Goal: Information Seeking & Learning: Learn about a topic

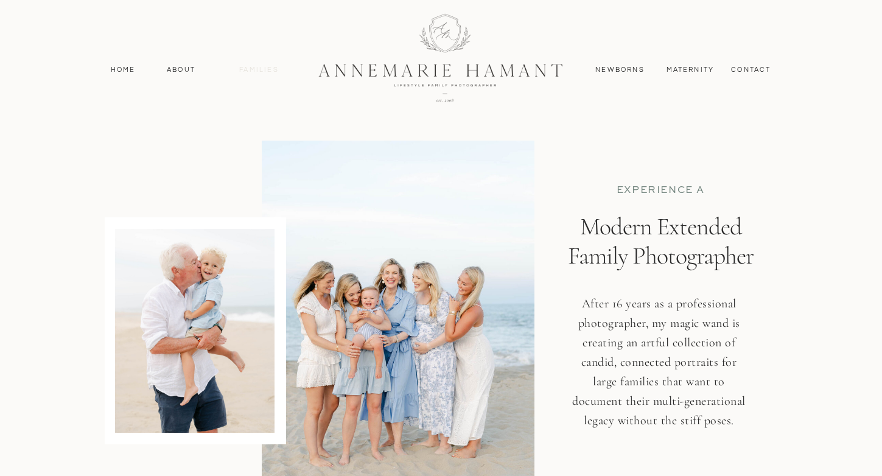
click at [258, 67] on nav "Families" at bounding box center [259, 70] width 55 height 11
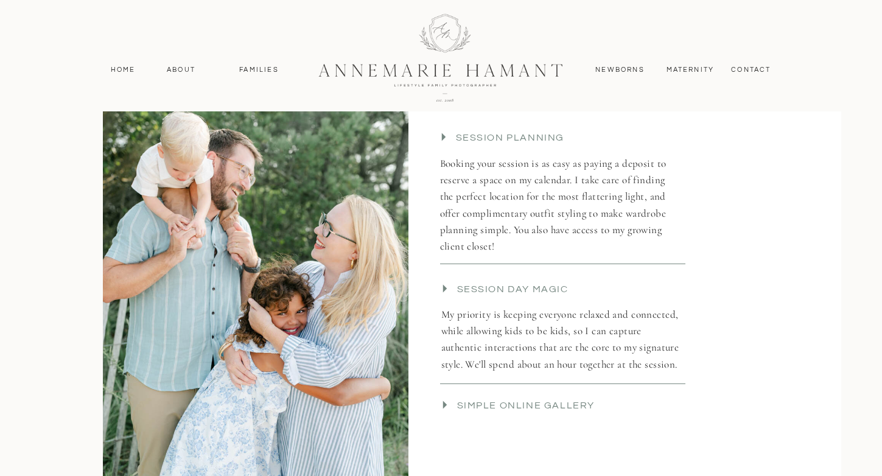
scroll to position [2525, 0]
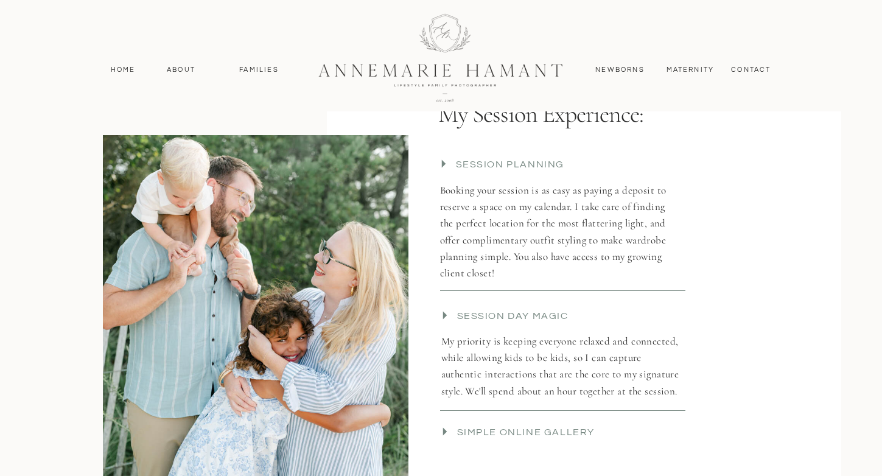
click at [443, 164] on icon at bounding box center [444, 164] width 4 height 8
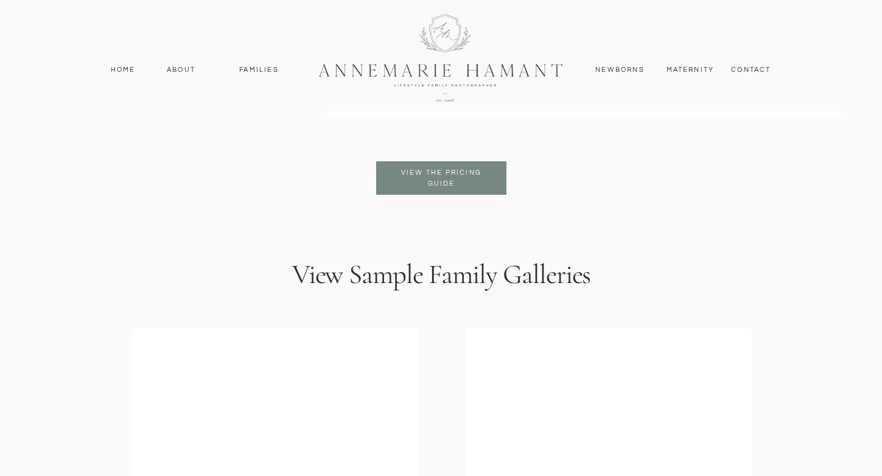
scroll to position [2977, 0]
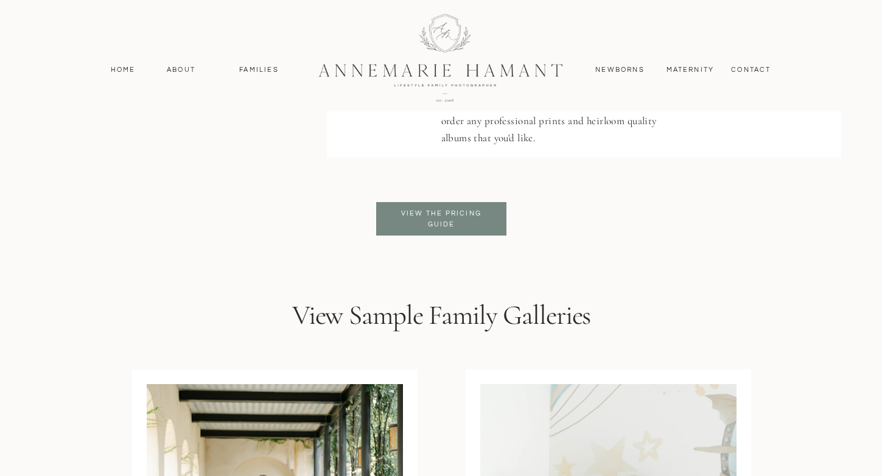
click at [461, 217] on p "View the pricing guide" at bounding box center [441, 219] width 99 height 22
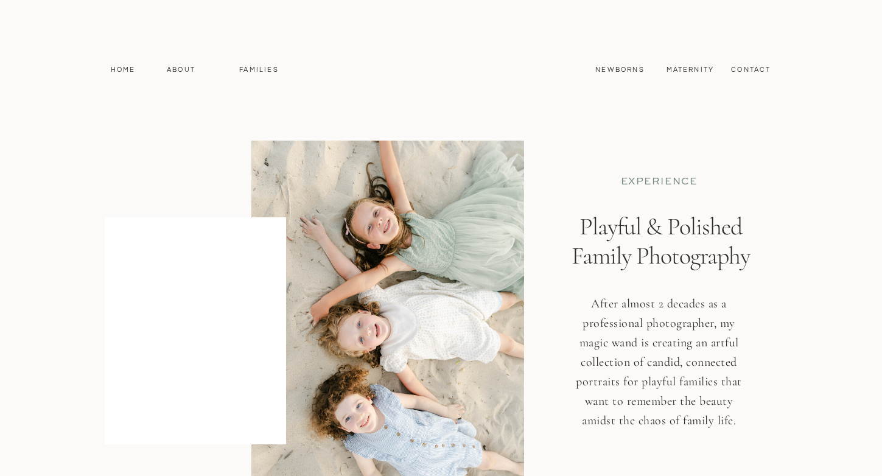
scroll to position [2977, 0]
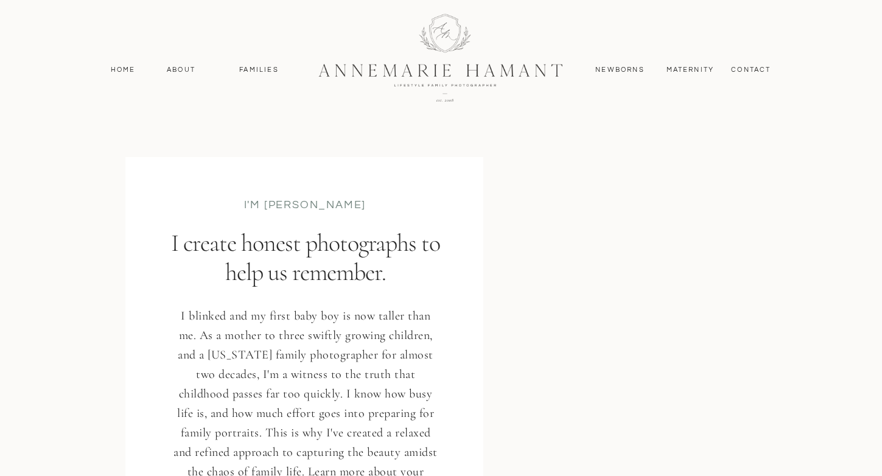
scroll to position [1474, 0]
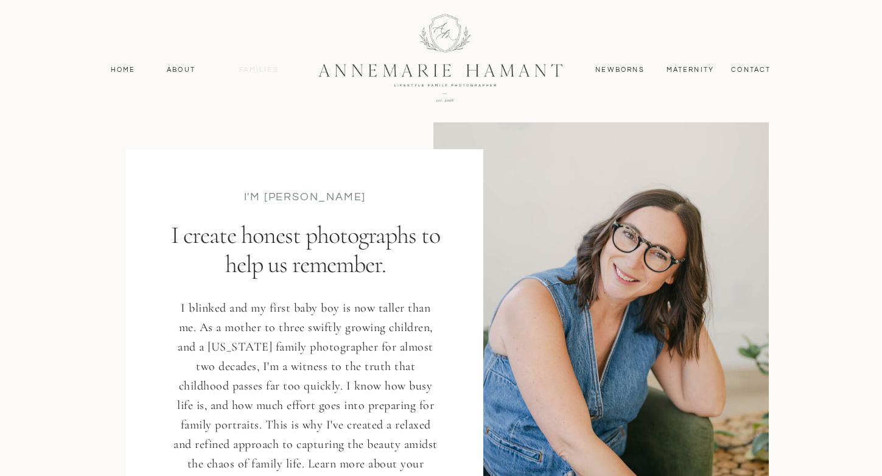
click at [252, 71] on nav "Families" at bounding box center [259, 70] width 55 height 11
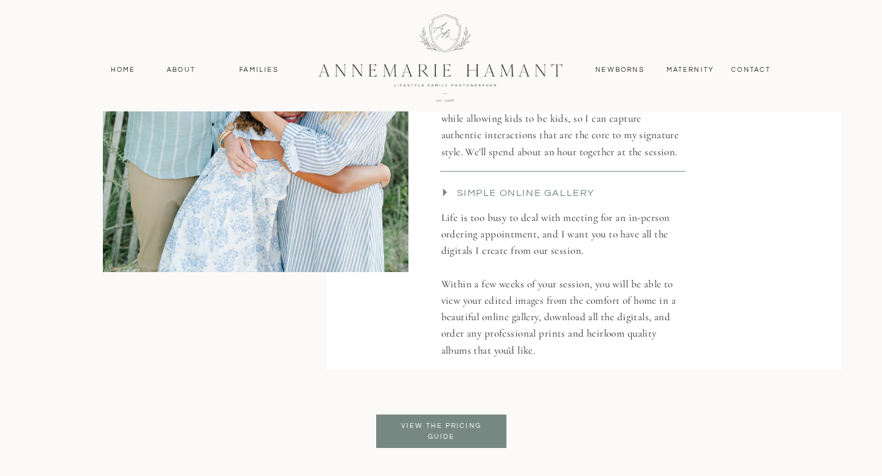
scroll to position [2768, 0]
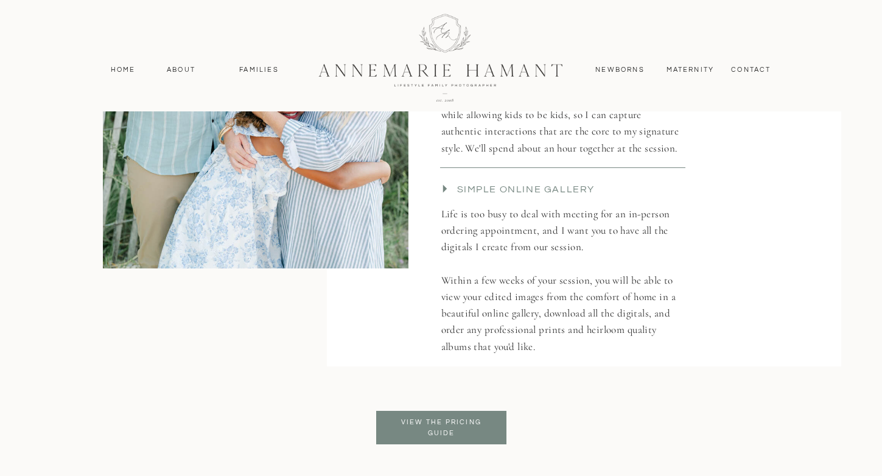
click at [445, 186] on icon at bounding box center [445, 189] width 16 height 16
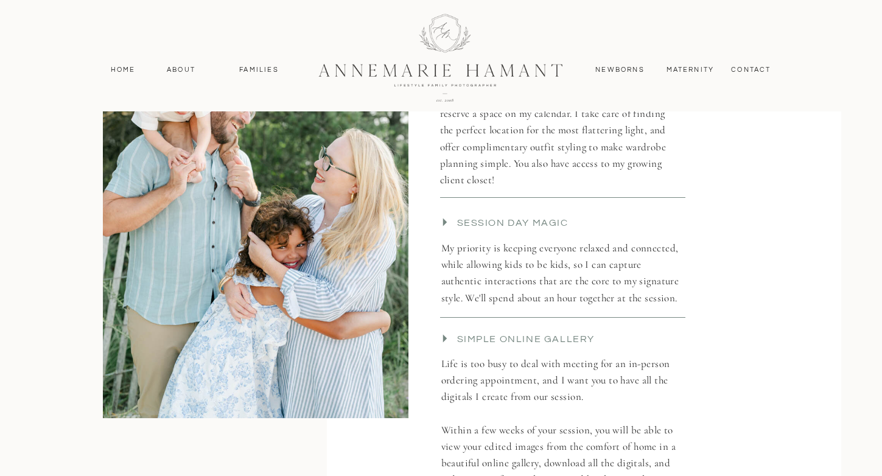
scroll to position [2618, 0]
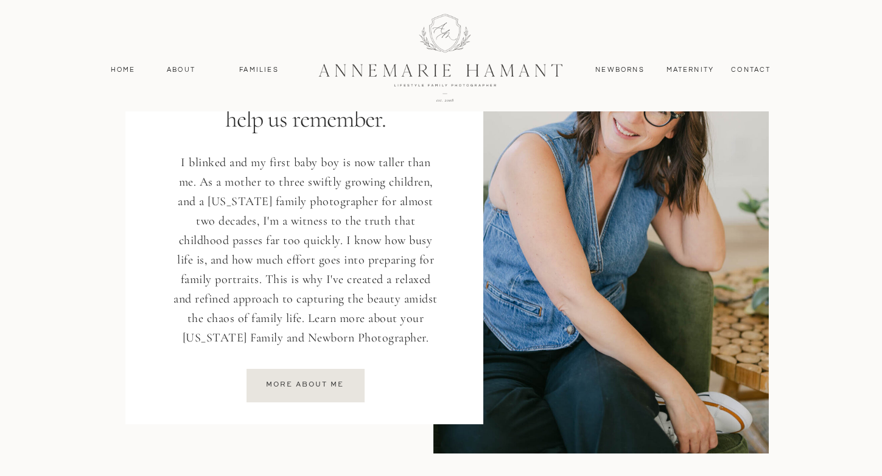
scroll to position [1661, 0]
